Goal: Communication & Community: Answer question/provide support

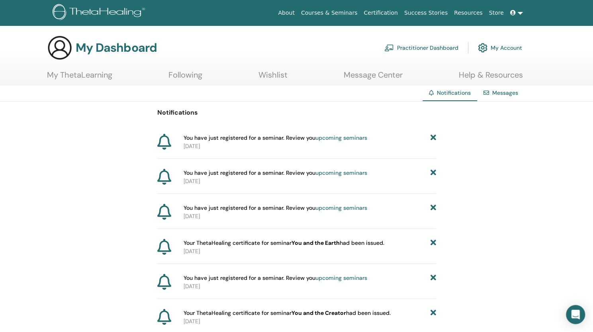
click at [505, 95] on link "Messages" at bounding box center [505, 92] width 26 height 7
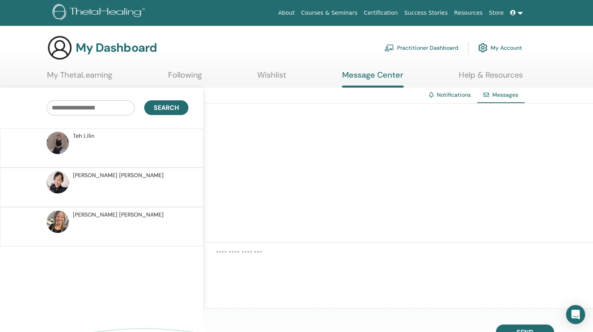
click at [155, 187] on p at bounding box center [130, 192] width 115 height 24
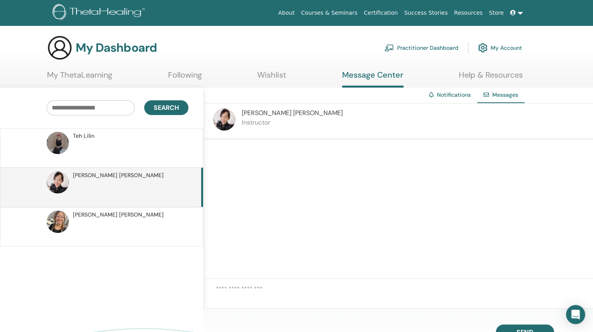
click at [418, 49] on link "Practitioner Dashboard" at bounding box center [421, 48] width 74 height 18
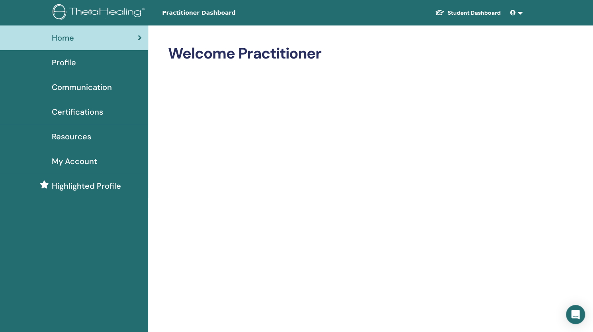
click at [100, 14] on img at bounding box center [100, 13] width 95 height 18
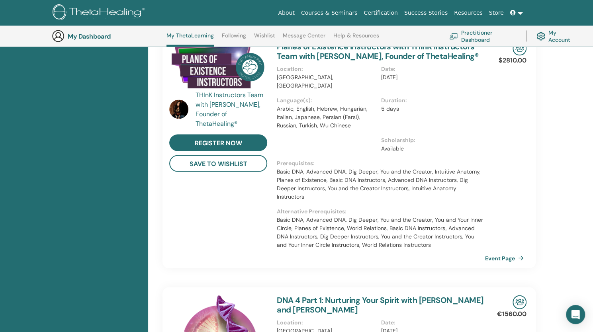
scroll to position [1016, 0]
